Goal: Task Accomplishment & Management: Use online tool/utility

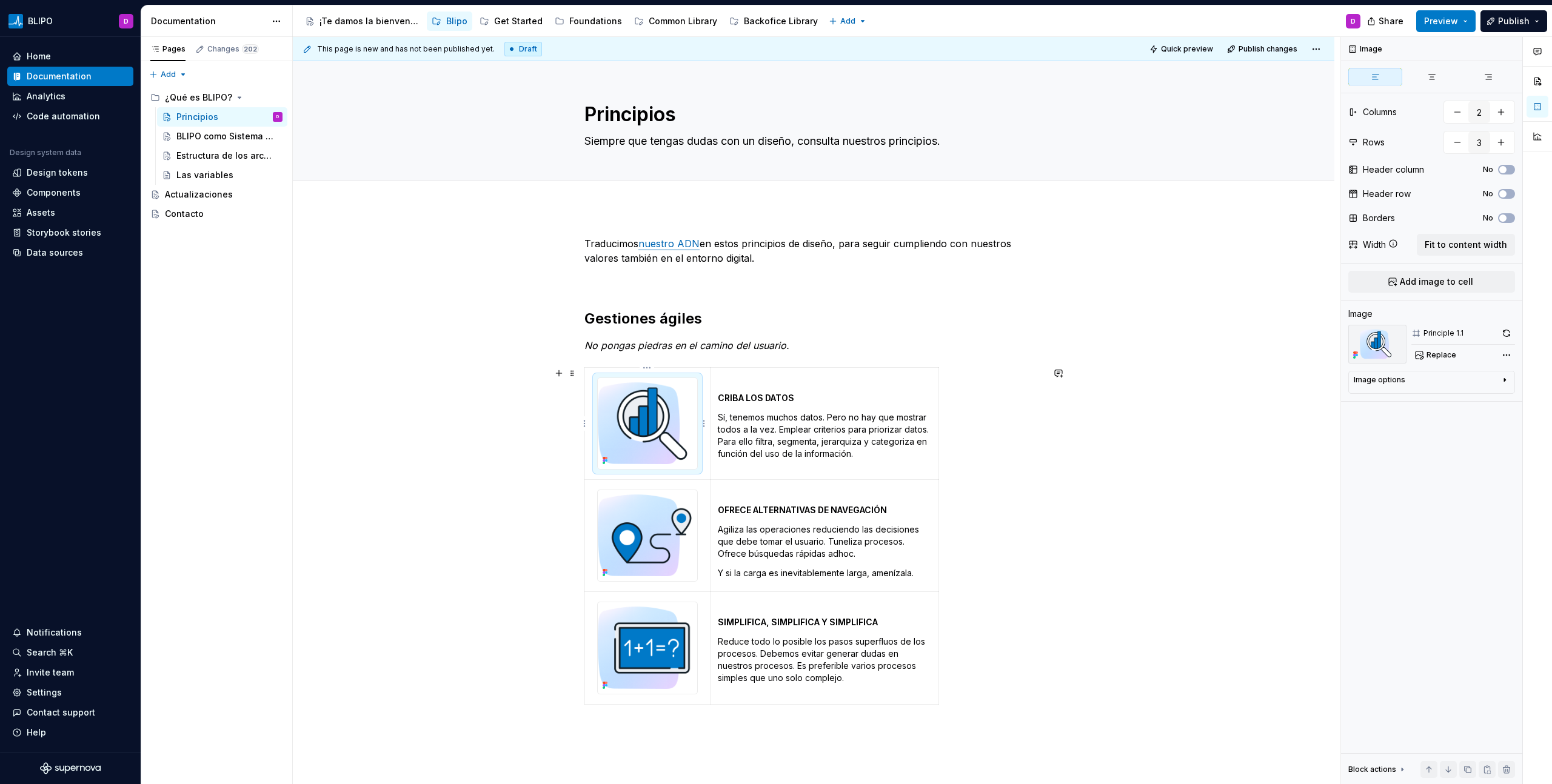
click at [649, 393] on img at bounding box center [647, 423] width 99 height 91
click at [916, 356] on span "Replace" at bounding box center [1441, 355] width 29 height 10
type textarea "*"
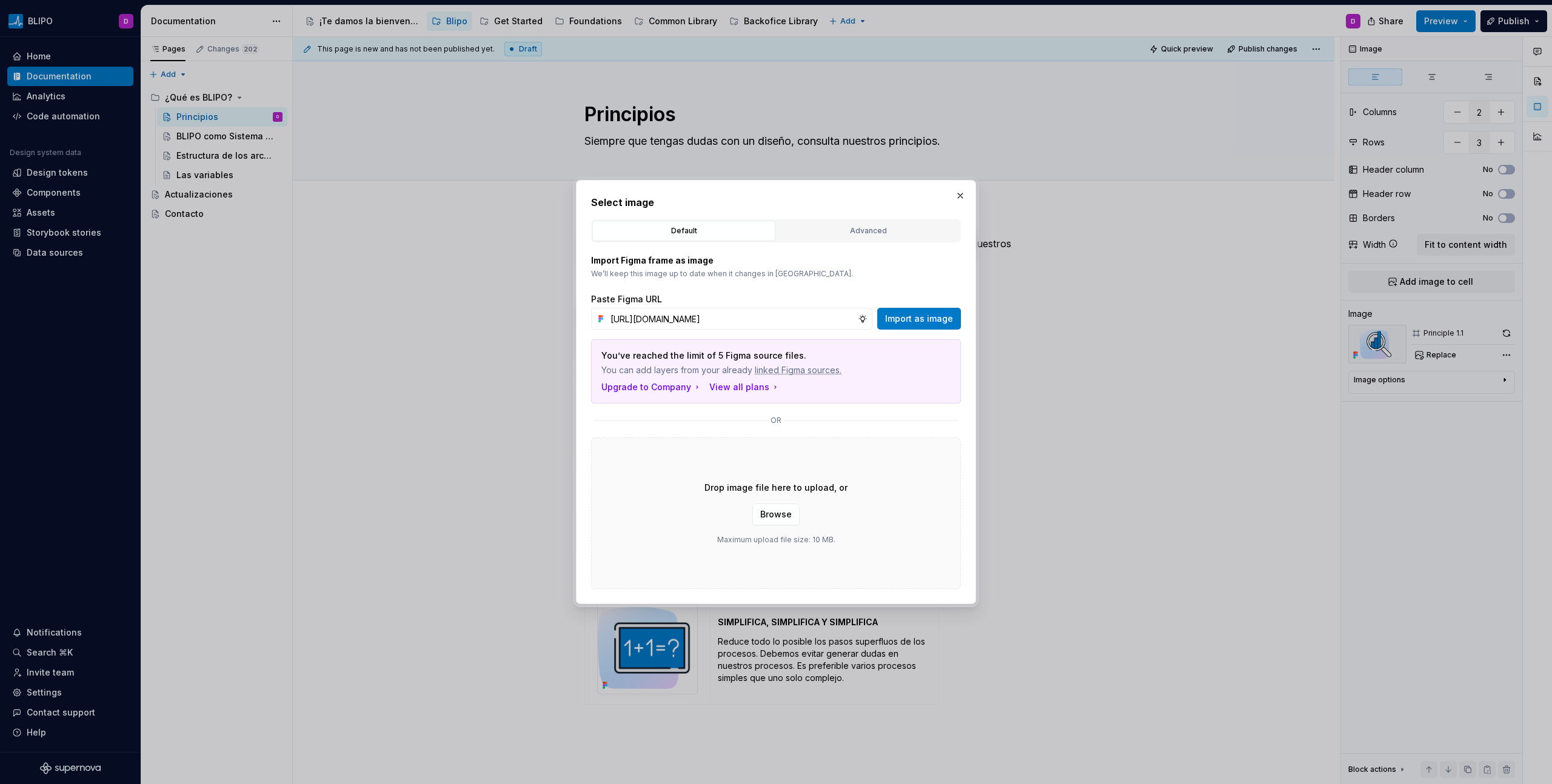
scroll to position [0, 258]
type input "[URL][DOMAIN_NAME]"
click at [916, 325] on button "Import as image" at bounding box center [919, 318] width 84 height 22
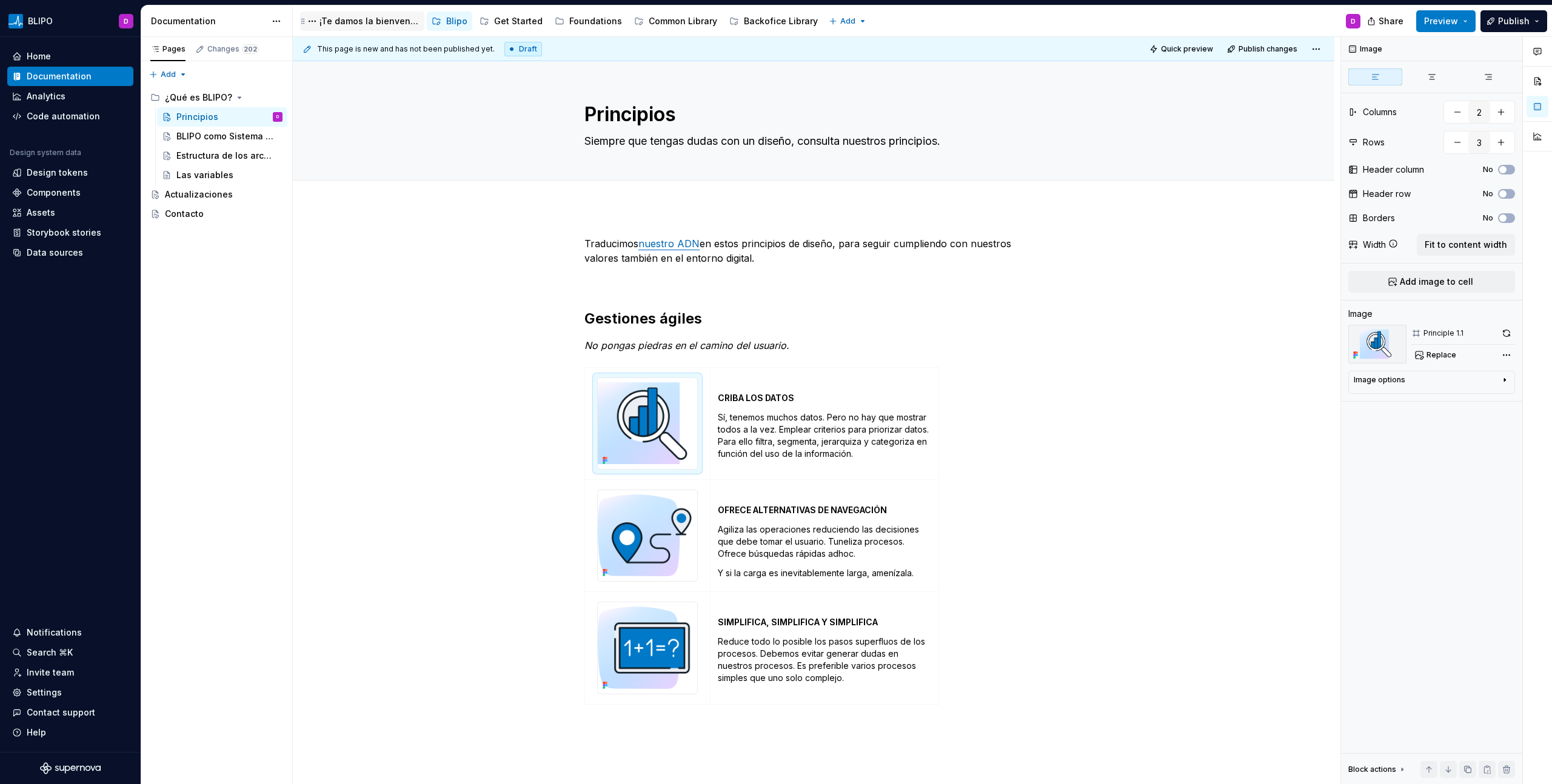
click at [372, 17] on div "¡Te damos la bienvenida a Blipo!" at bounding box center [369, 21] width 100 height 12
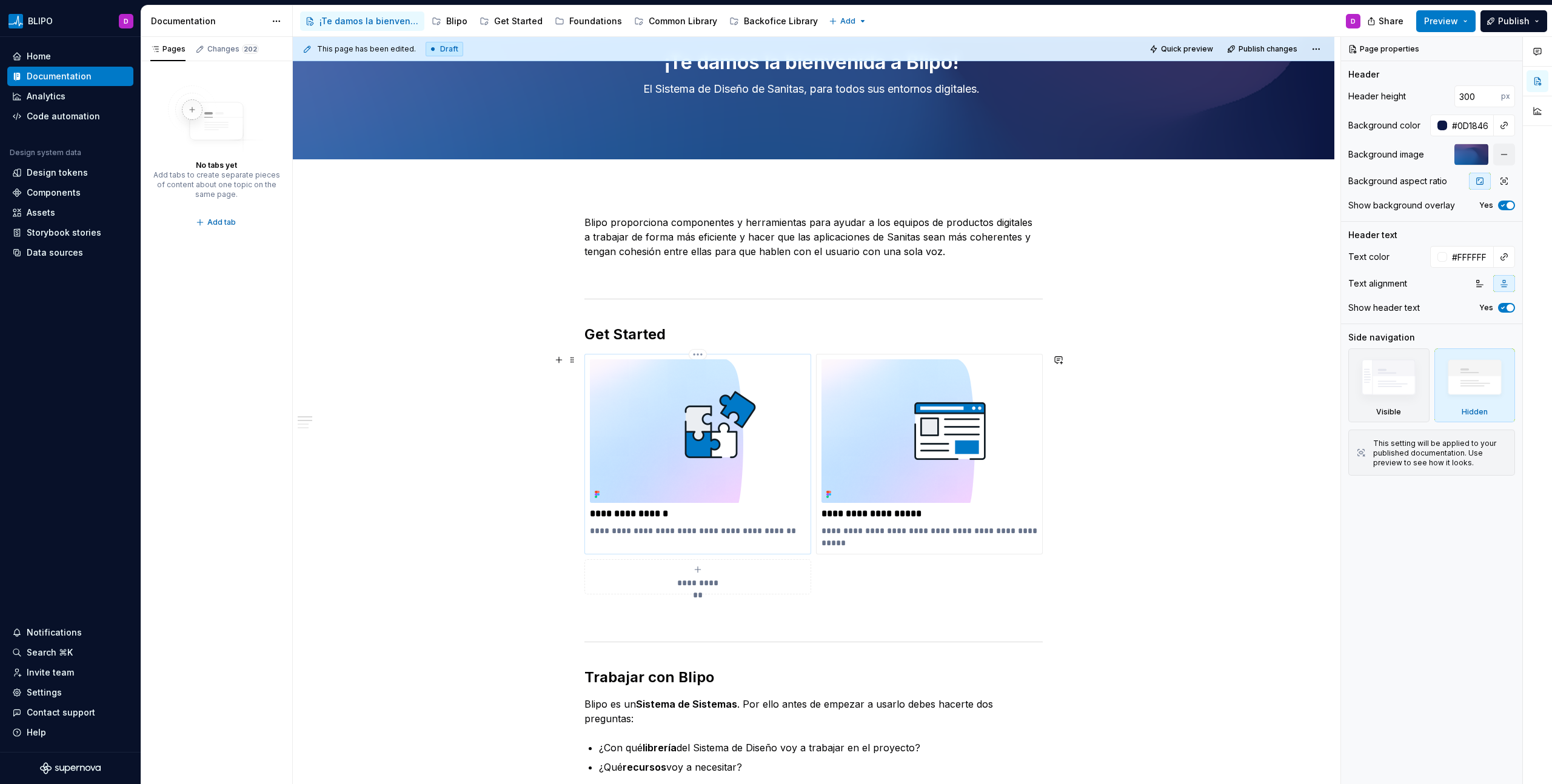
scroll to position [85, 0]
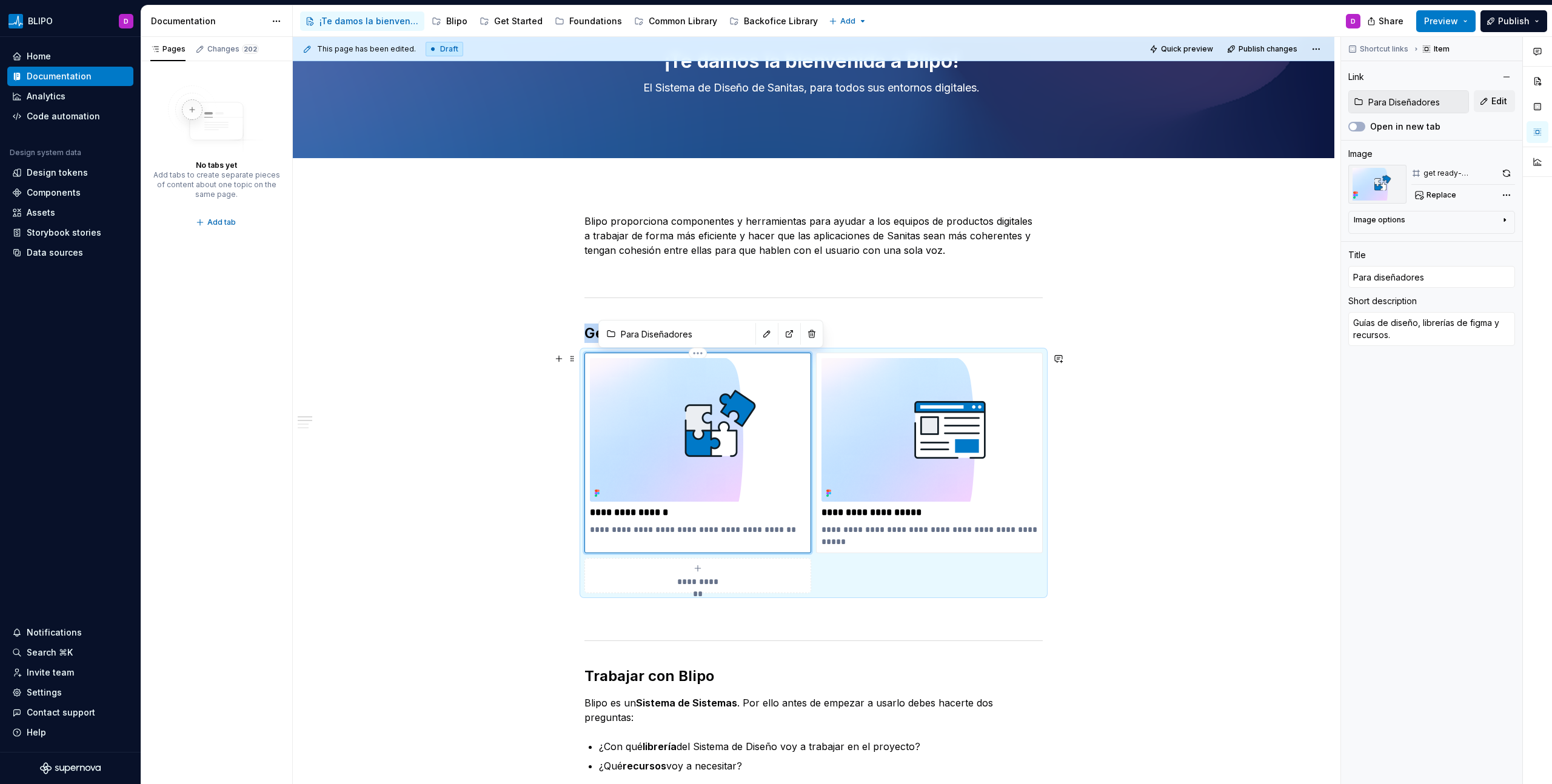
click at [687, 444] on img at bounding box center [697, 430] width 216 height 144
click at [916, 193] on span "Replace" at bounding box center [1441, 195] width 29 height 10
type textarea "*"
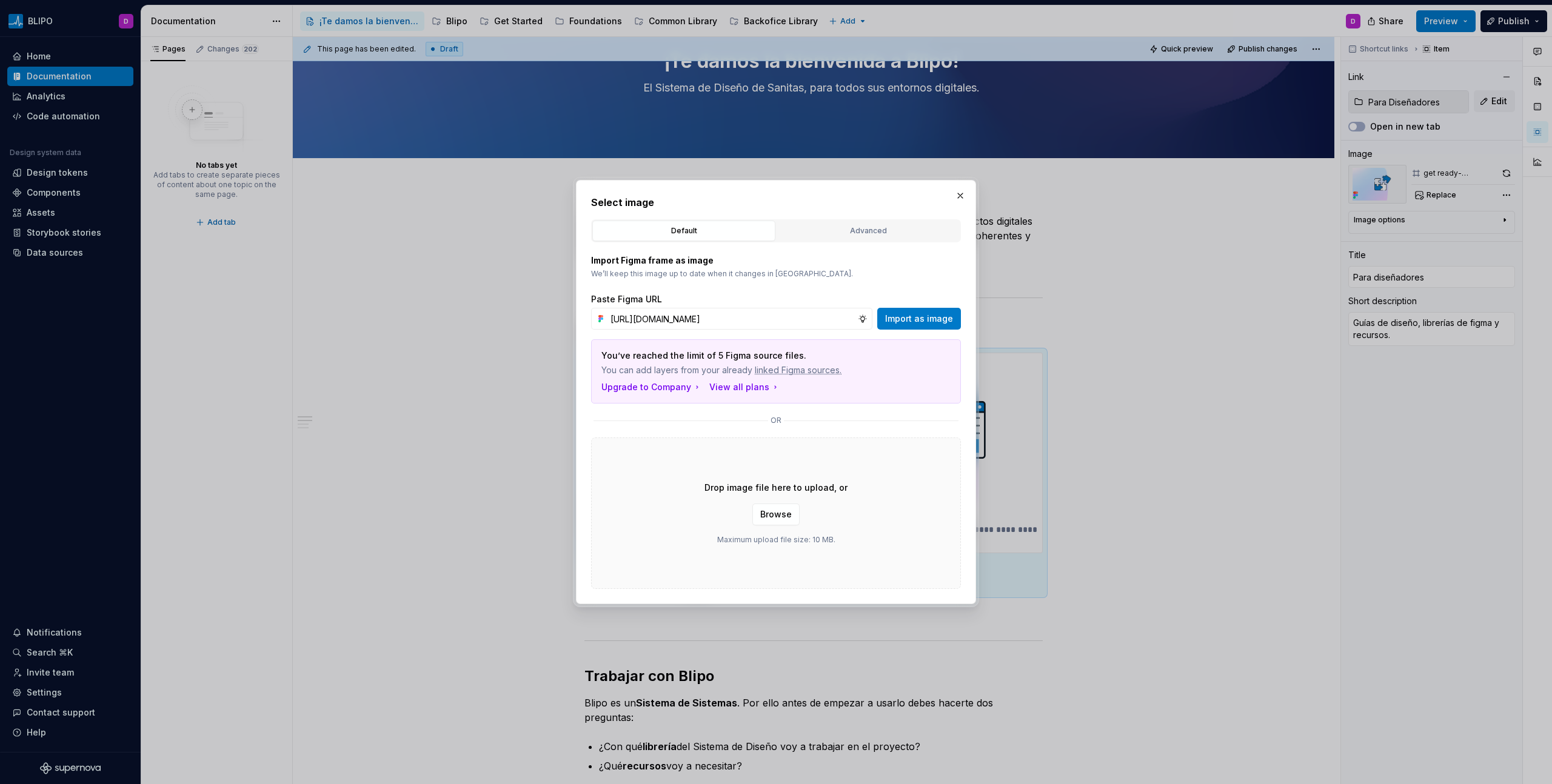
scroll to position [0, 259]
type input "[URL][DOMAIN_NAME]"
click at [916, 315] on span "Import as image" at bounding box center [919, 319] width 68 height 12
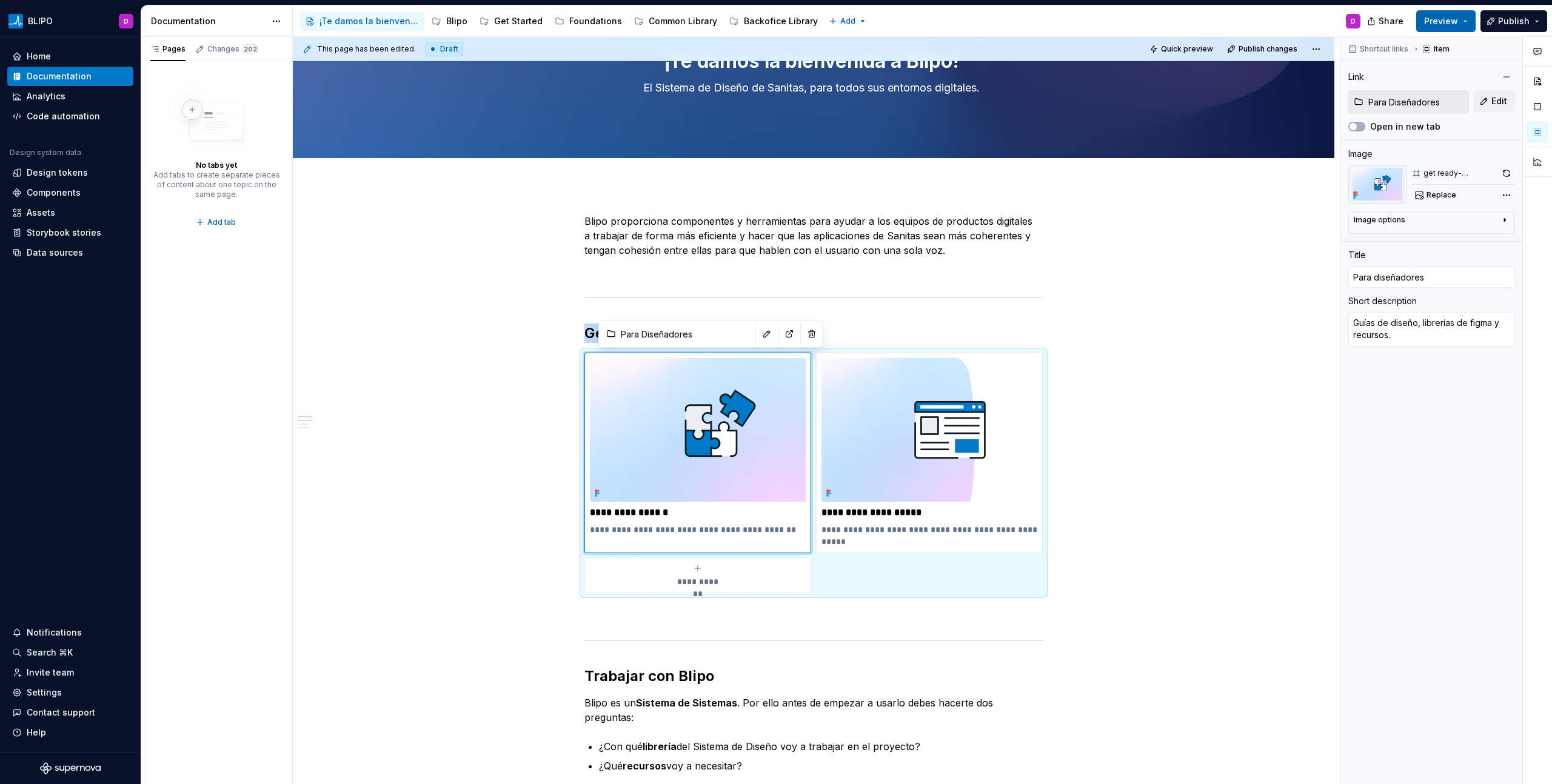
click at [916, 23] on button "Preview" at bounding box center [1445, 21] width 60 height 22
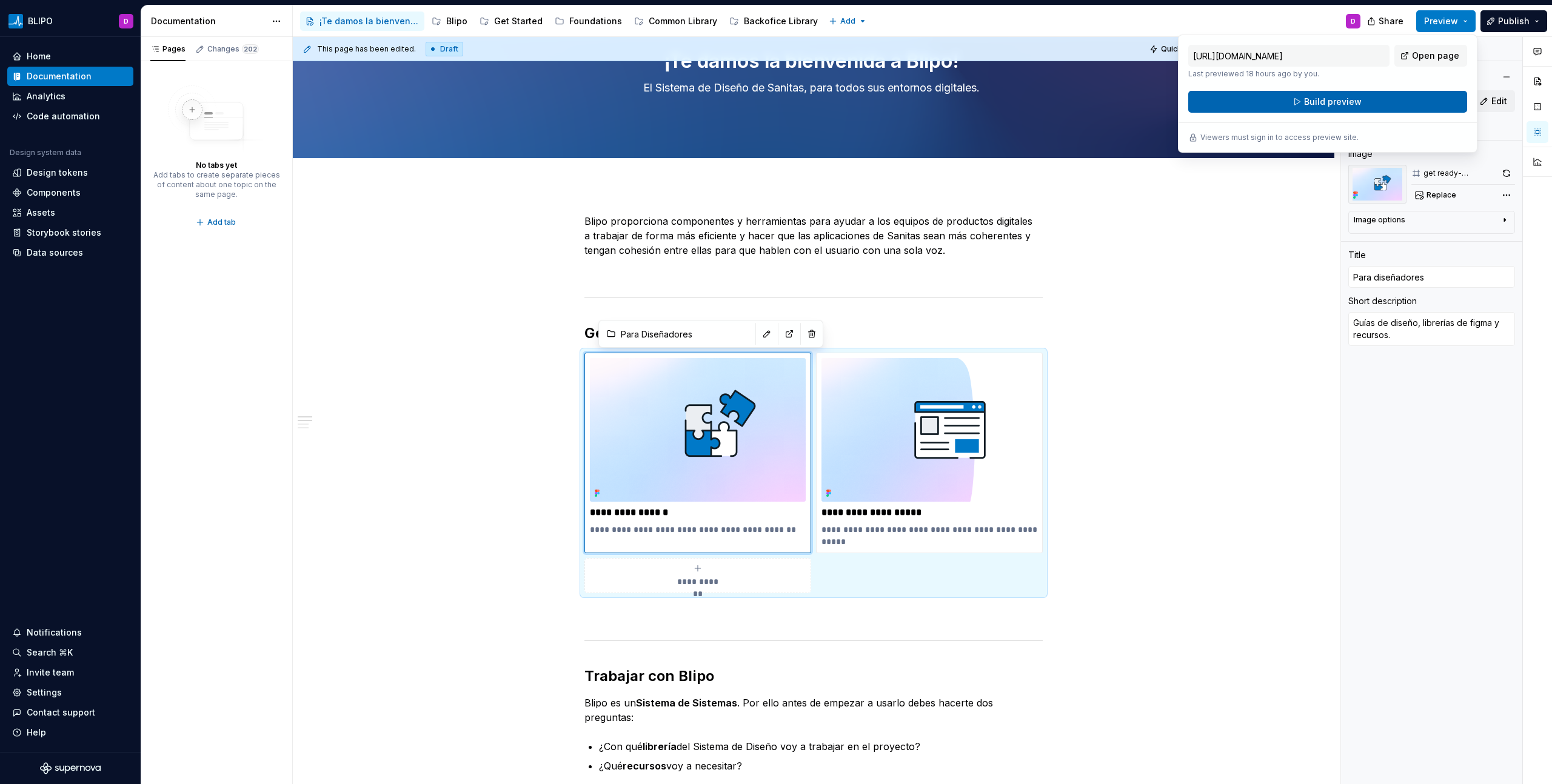
click at [916, 99] on span "Build preview" at bounding box center [1333, 102] width 57 height 12
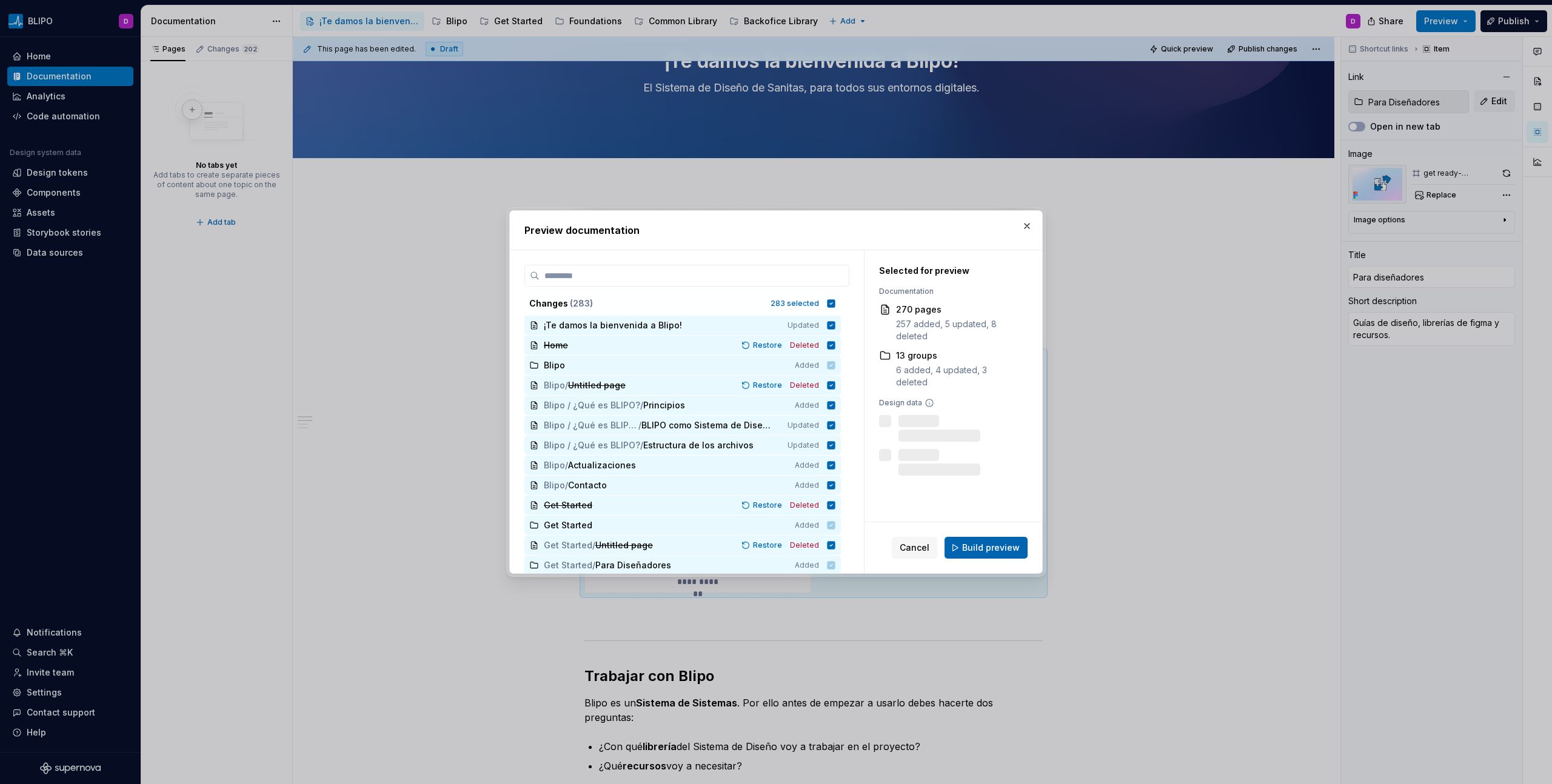
click at [916, 447] on span "Build preview" at bounding box center [991, 547] width 57 height 12
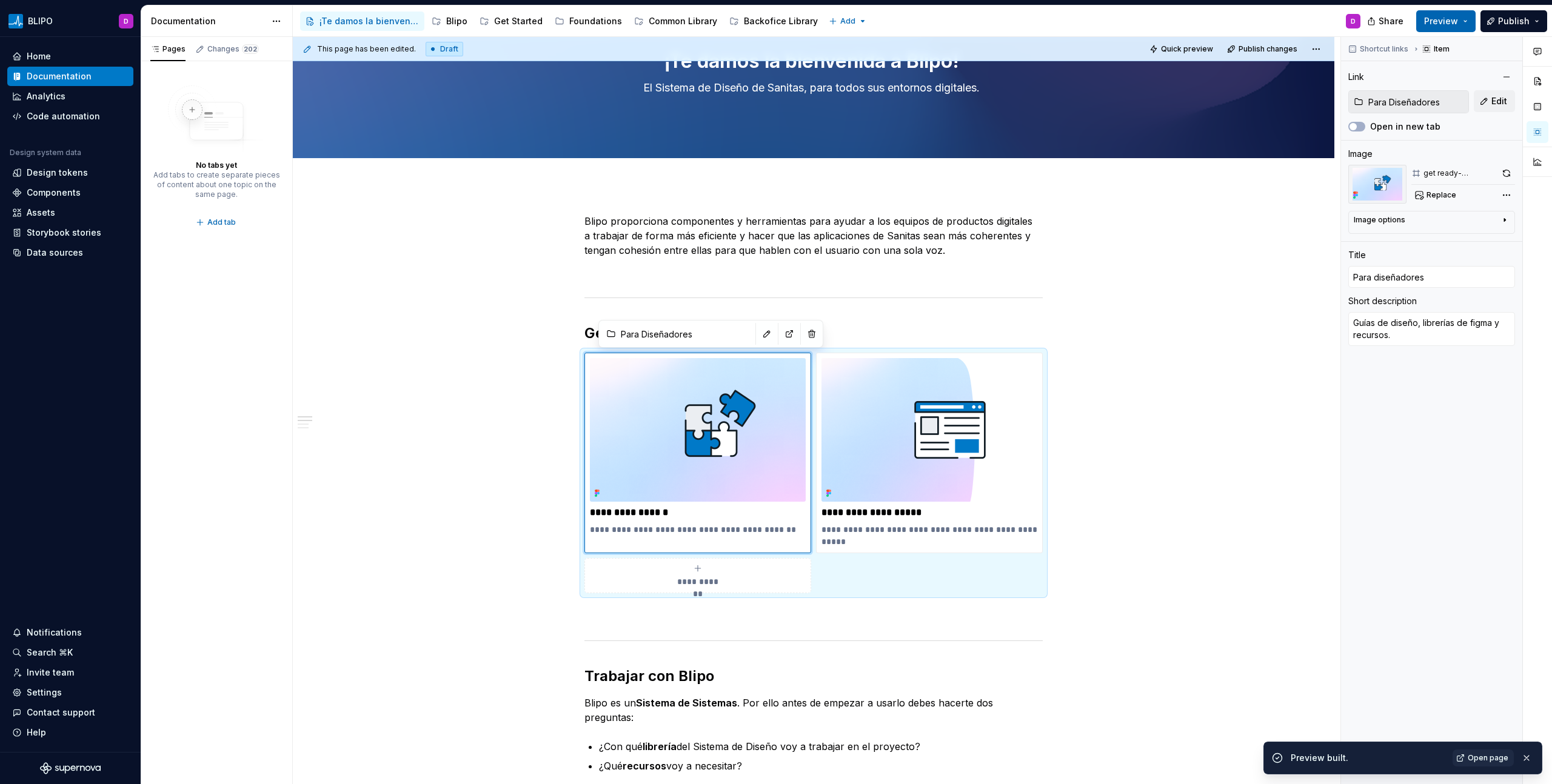
click at [916, 27] on button "Preview" at bounding box center [1445, 21] width 60 height 22
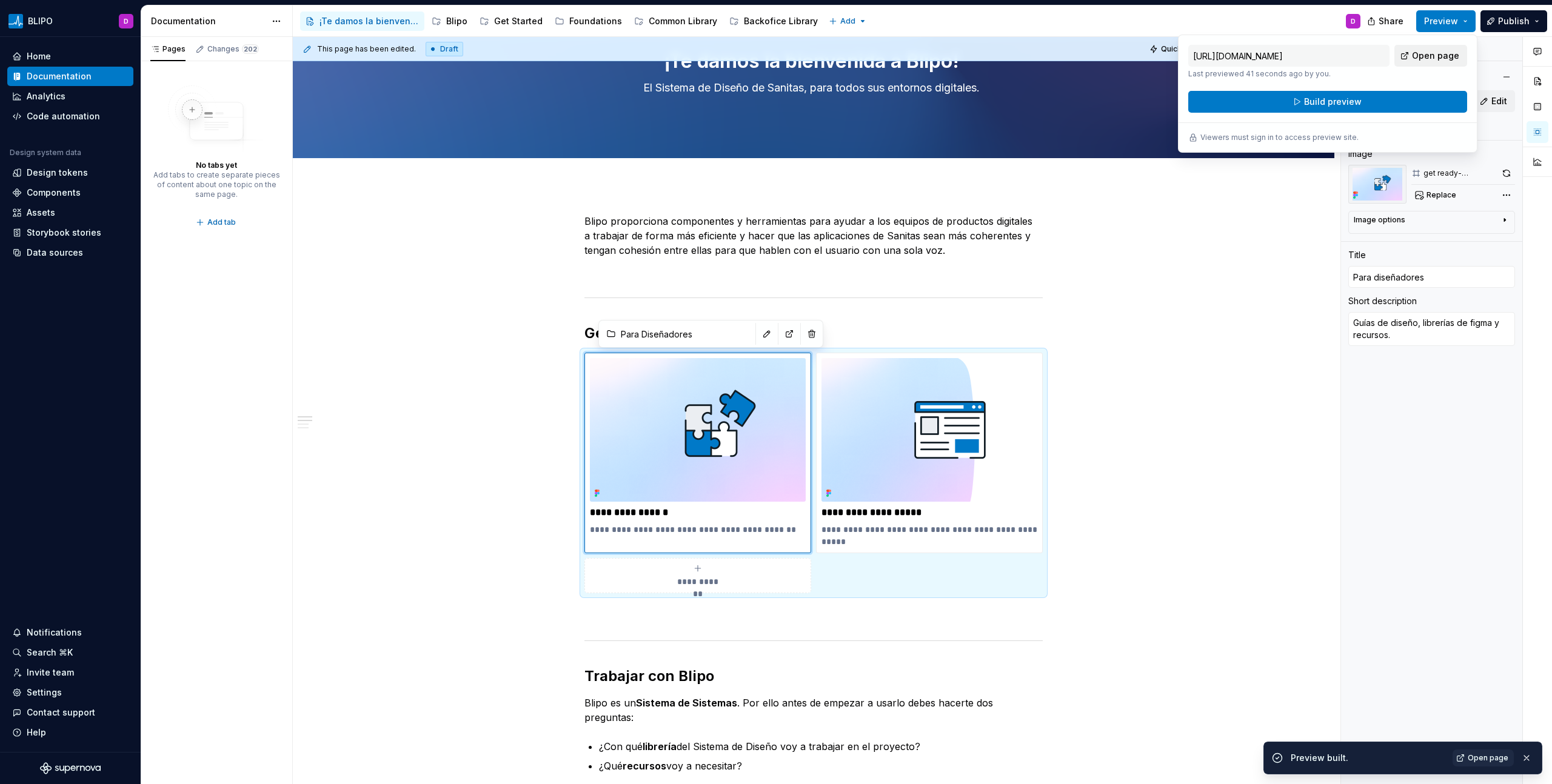
click at [916, 54] on span "Open page" at bounding box center [1435, 56] width 48 height 12
type textarea "*"
